Goal: Information Seeking & Learning: Learn about a topic

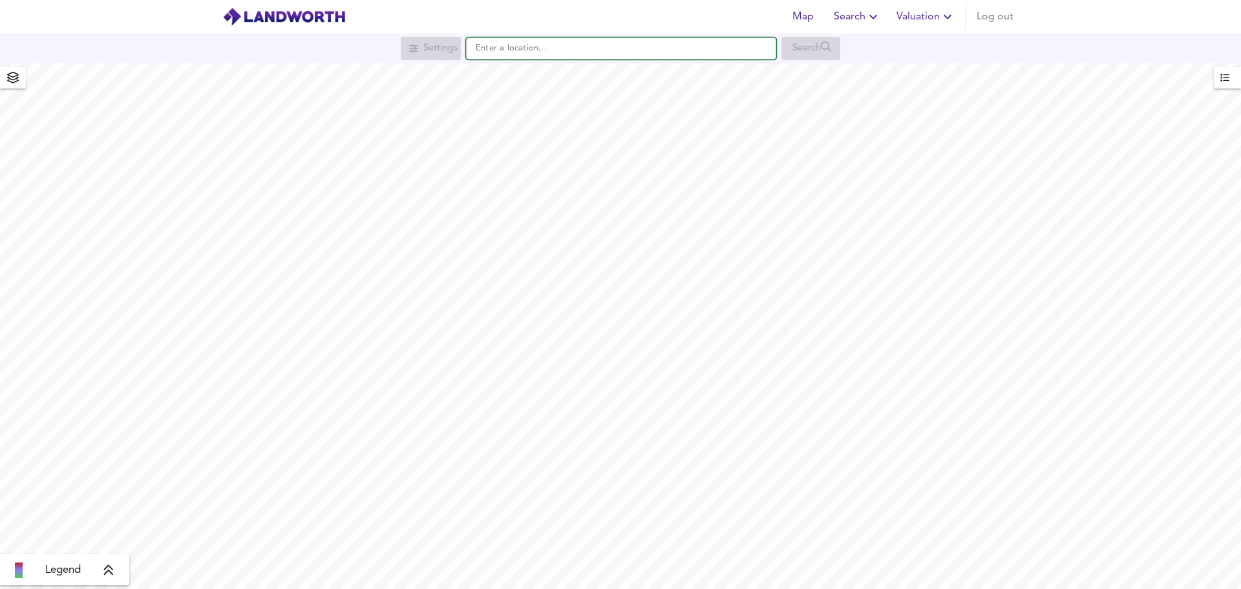
click at [506, 48] on input "text" at bounding box center [621, 49] width 310 height 22
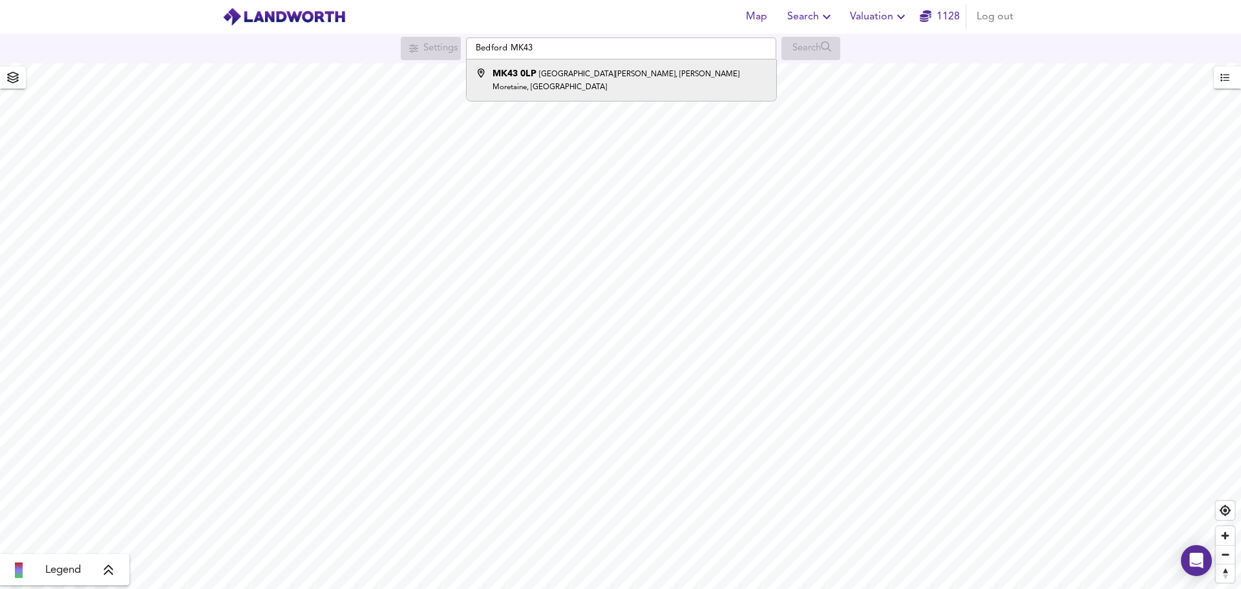
click at [586, 76] on small "[GEOGRAPHIC_DATA][PERSON_NAME], [PERSON_NAME] Moretaine, [GEOGRAPHIC_DATA]" at bounding box center [616, 80] width 247 height 21
type input "[STREET_ADDRESS][PERSON_NAME][PERSON_NAME]"
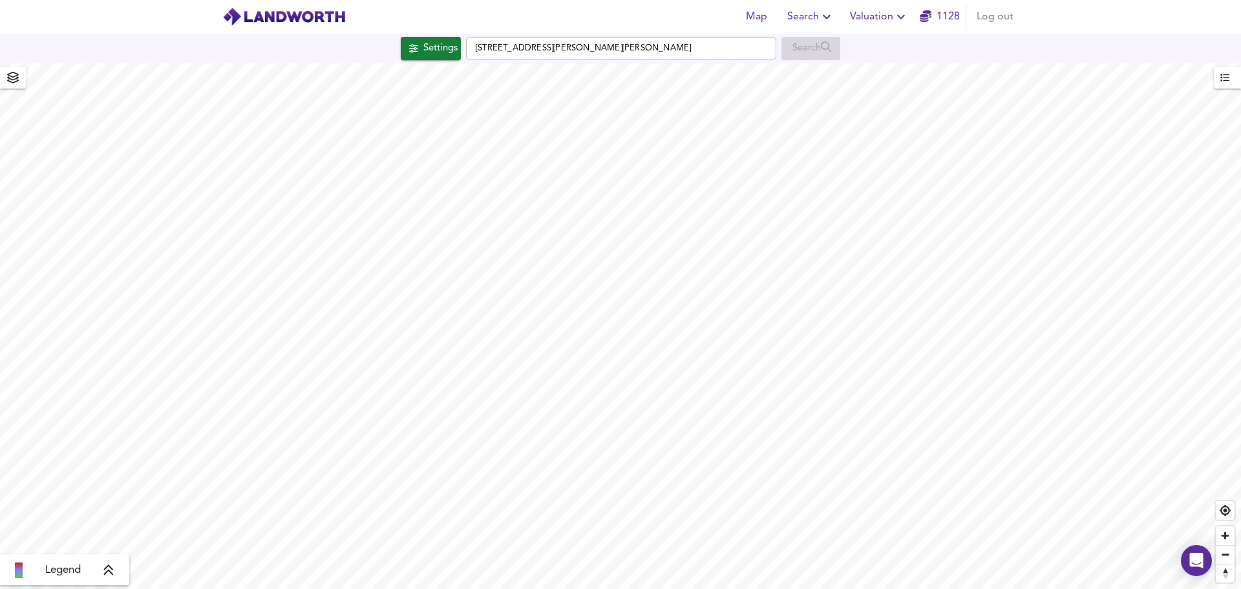
checkbox input "false"
checkbox input "true"
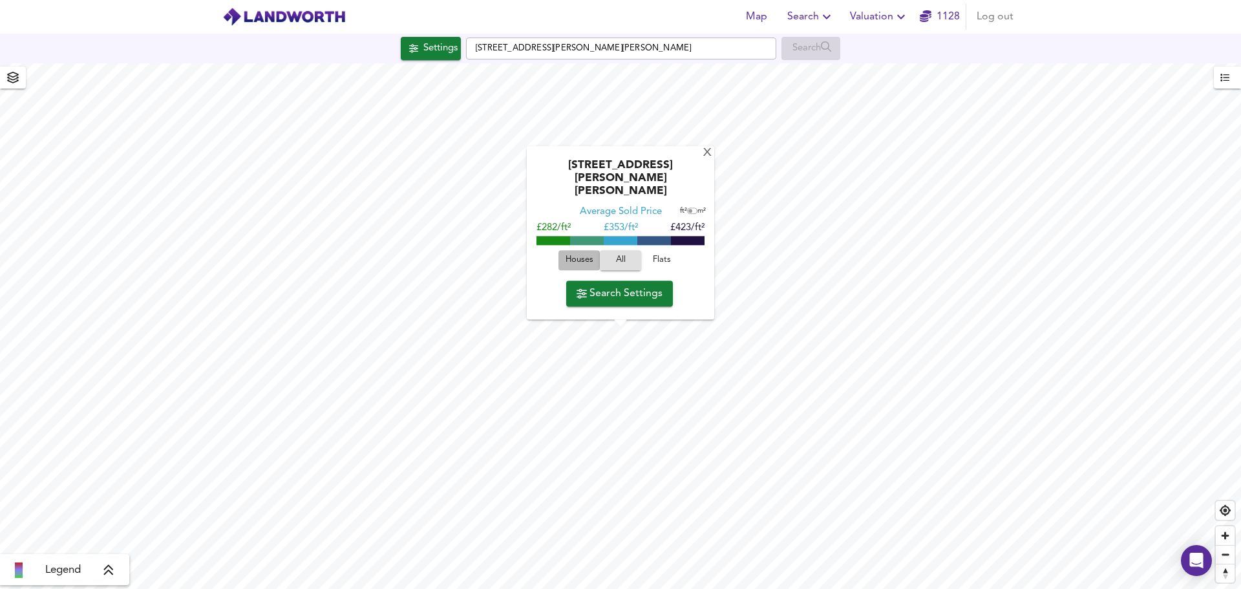
click at [581, 264] on span "Houses" at bounding box center [579, 260] width 35 height 15
